Goal: Navigation & Orientation: Find specific page/section

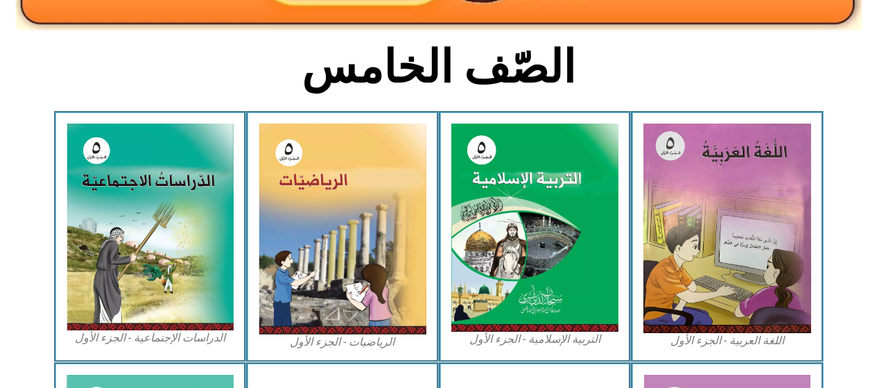
scroll to position [324, 0]
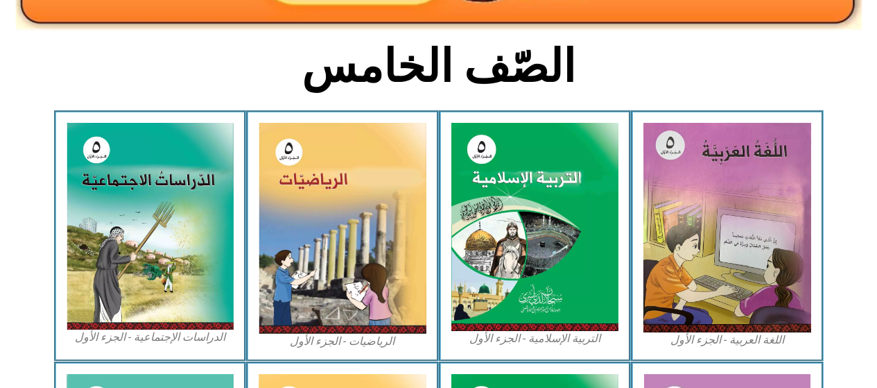
click at [525, 232] on img at bounding box center [535, 227] width 168 height 208
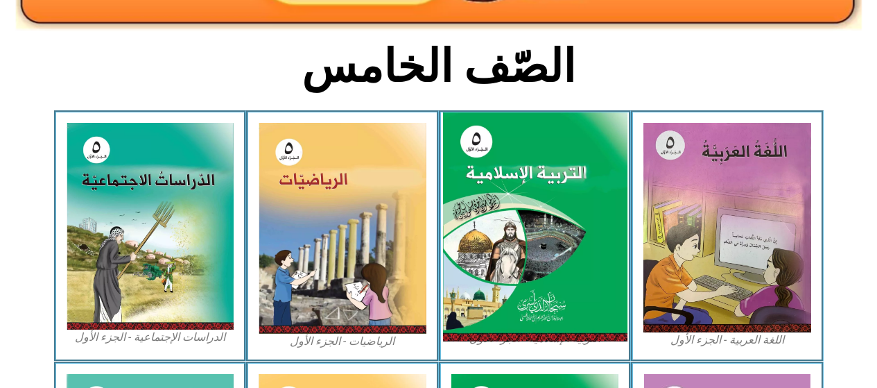
click at [534, 268] on img at bounding box center [534, 226] width 184 height 229
click at [512, 265] on img at bounding box center [534, 226] width 184 height 229
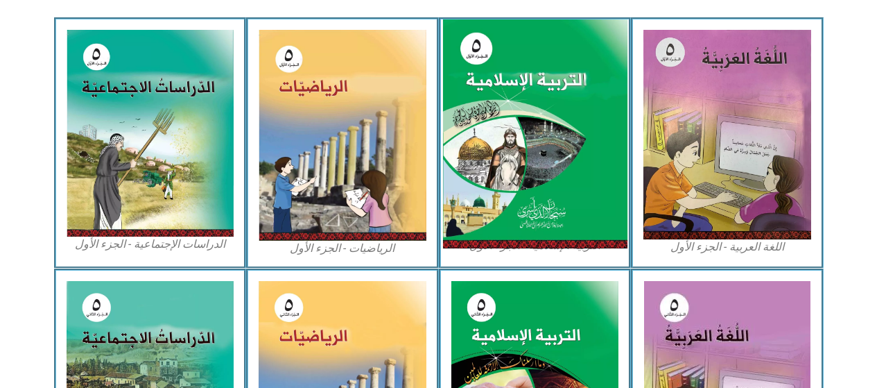
scroll to position [424, 0]
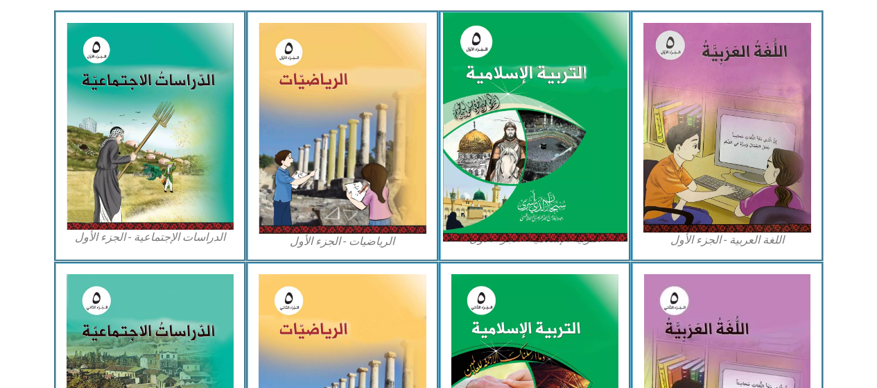
click at [532, 159] on img at bounding box center [534, 126] width 184 height 229
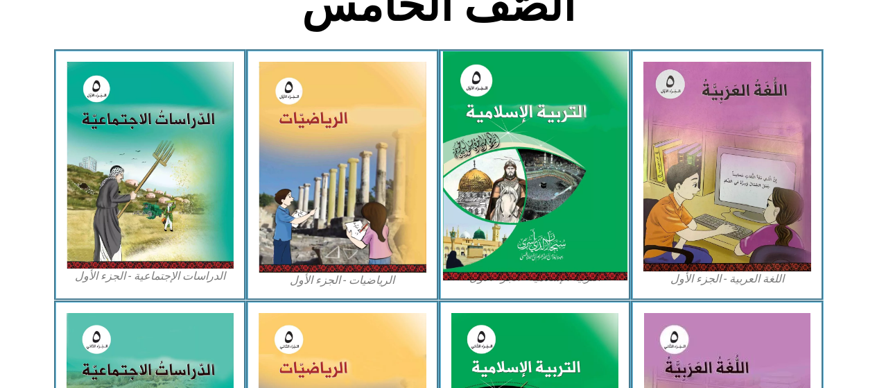
scroll to position [388, 0]
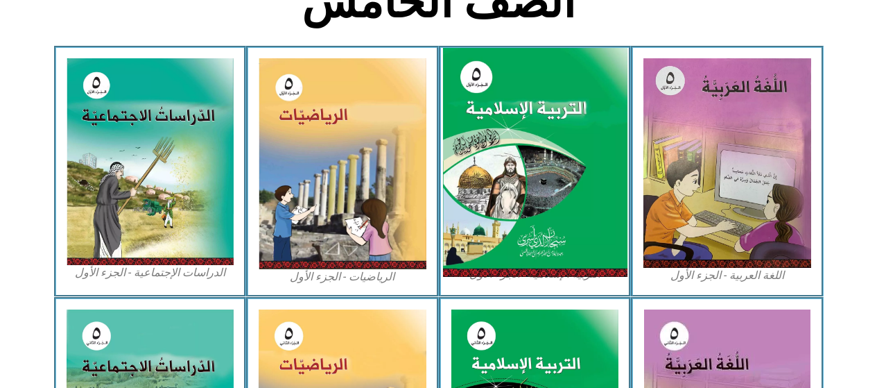
click at [489, 137] on img at bounding box center [534, 162] width 184 height 229
click at [494, 197] on img at bounding box center [534, 162] width 184 height 229
click at [493, 196] on img at bounding box center [534, 162] width 184 height 229
click at [501, 194] on img at bounding box center [534, 162] width 184 height 229
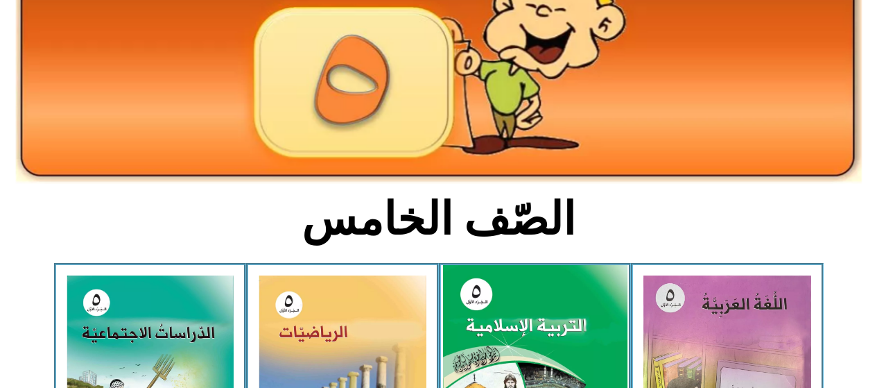
scroll to position [0, 0]
